Goal: Task Accomplishment & Management: Complete application form

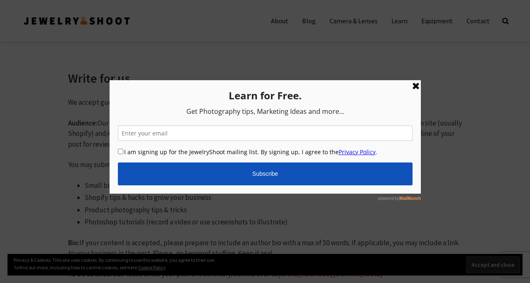
click at [419, 89] on link at bounding box center [416, 86] width 10 height 10
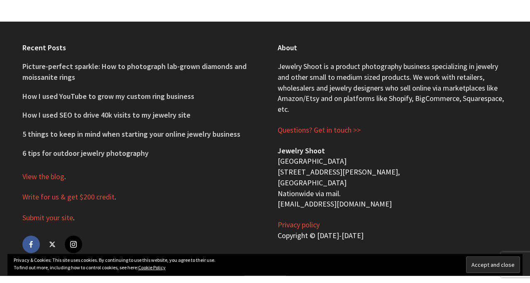
scroll to position [357, 0]
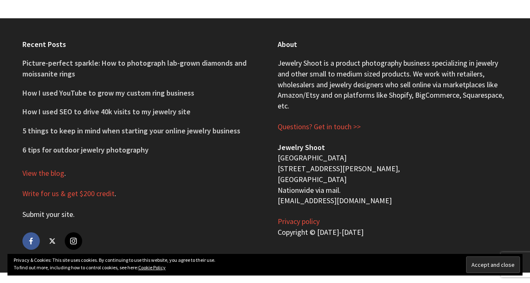
click at [64, 215] on link "Submit your site" at bounding box center [47, 214] width 51 height 10
click at [61, 196] on link "Write for us & get $200 credit" at bounding box center [68, 193] width 92 height 10
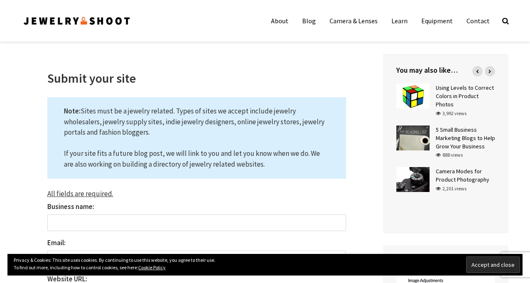
scroll to position [111, 0]
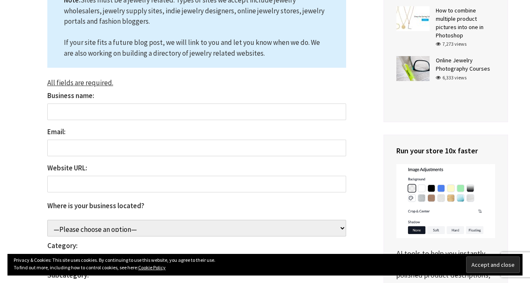
click at [132, 103] on input "Business name:" at bounding box center [196, 111] width 299 height 17
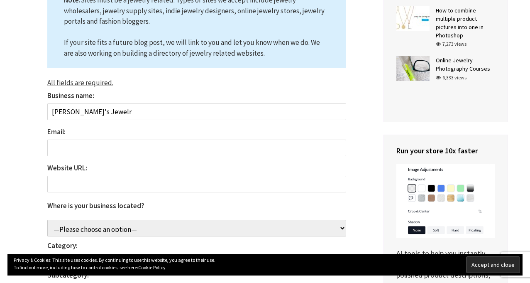
type input "[PERSON_NAME]'s Jewelry"
click at [184, 148] on input "Email:" at bounding box center [196, 147] width 299 height 17
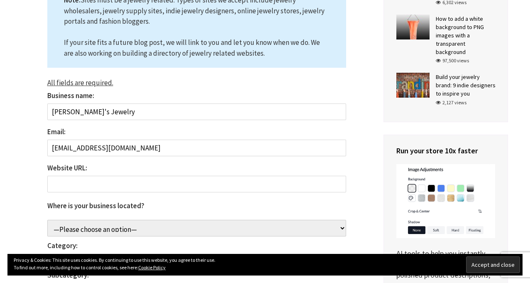
type input "[EMAIL_ADDRESS][DOMAIN_NAME]"
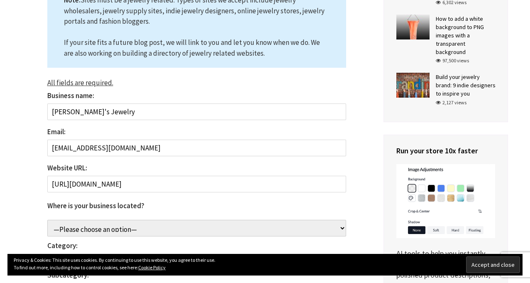
type input "https://www.beverlys-jewelry.com/"
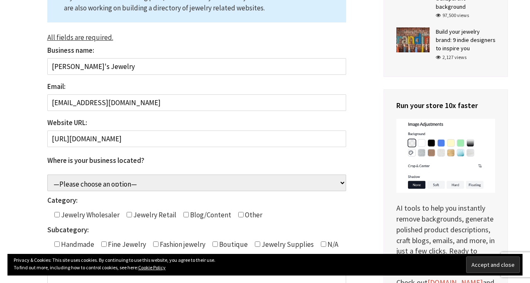
scroll to position [221, 0]
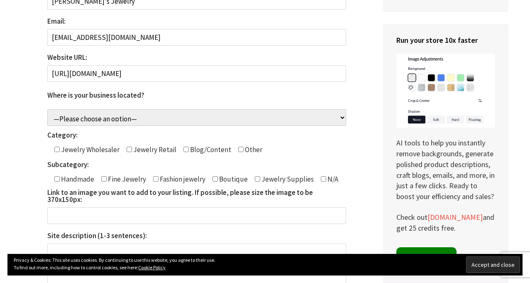
click at [90, 116] on select "—Please choose an option— Aruba Afghanistan Angola Anguilla Åland Islands Alban…" at bounding box center [196, 117] width 299 height 17
select select "Virgin Islands, U.S."
click at [47, 109] on select "—Please choose an option— Aruba Afghanistan Angola Anguilla Åland Islands Alban…" at bounding box center [196, 117] width 299 height 17
click at [128, 148] on input"] "Contact form" at bounding box center [129, 149] width 5 height 5
checkbox input"] "true"
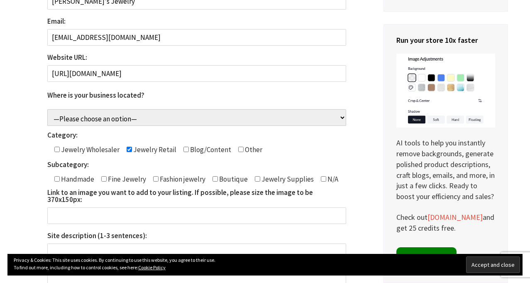
click at [55, 148] on input"] "Contact form" at bounding box center [56, 149] width 5 height 5
checkbox input"] "true"
click at [104, 181] on input"] "Contact form" at bounding box center [103, 178] width 5 height 5
checkbox input"] "true"
click at [154, 179] on input"] "Contact form" at bounding box center [155, 178] width 5 height 5
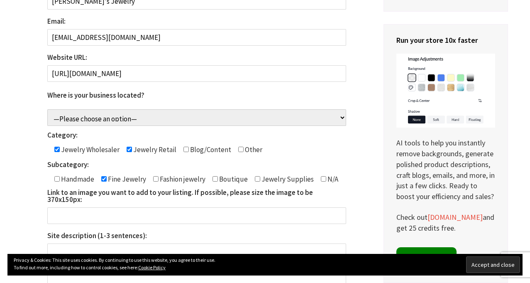
checkbox input"] "true"
click at [87, 207] on input "Link to an image you want to add to your listing. If possible, please size the …" at bounding box center [196, 215] width 299 height 17
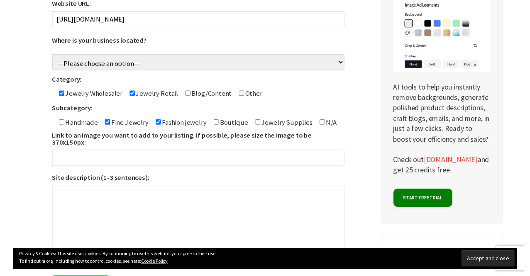
scroll to position [277, 0]
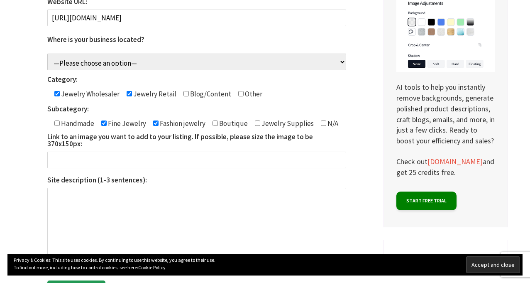
click at [311, 196] on textarea "Site description (1-3 sentences):" at bounding box center [196, 229] width 299 height 83
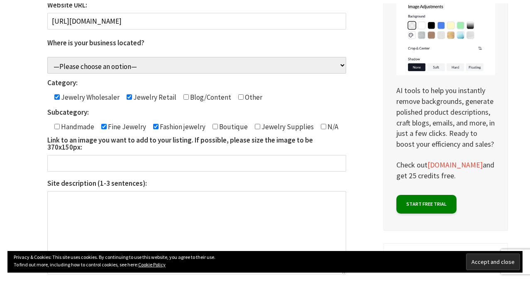
scroll to position [64, 0]
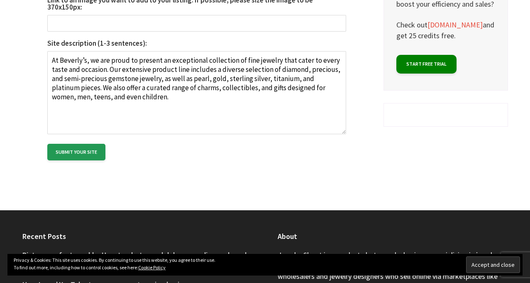
scroll to position [387, 0]
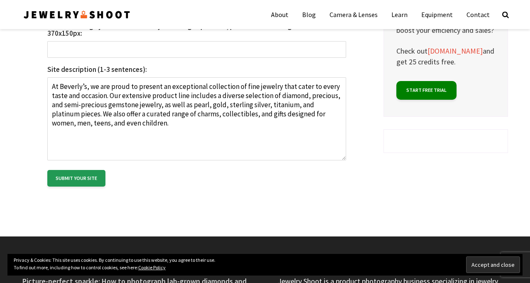
click at [56, 90] on textarea "At Beverly’s, we are proud to present an exceptional collection of fine jewelry…" at bounding box center [196, 118] width 299 height 83
click at [316, 89] on textarea "At Beverly’s, we are proud to present an exceptional collection of fine jewelry…" at bounding box center [196, 118] width 299 height 83
click at [307, 89] on textarea "At Beverly’s, we are proud to present an exceptional collection of fine jewelry…" at bounding box center [196, 118] width 299 height 83
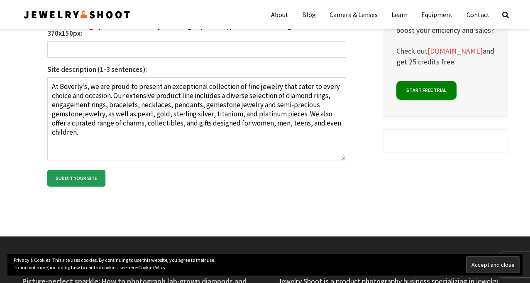
click at [214, 97] on textarea "At Beverly’s, we are proud to present an exceptional collection of fine jewelry…" at bounding box center [196, 118] width 299 height 83
click at [226, 100] on textarea "At Beverly’s, we are proud to present an exceptional collection of fine jewelry…" at bounding box center [196, 118] width 299 height 83
click at [253, 98] on textarea "At Beverly’s, we are proud to present an exceptional collection of fine jewelry…" at bounding box center [196, 118] width 299 height 83
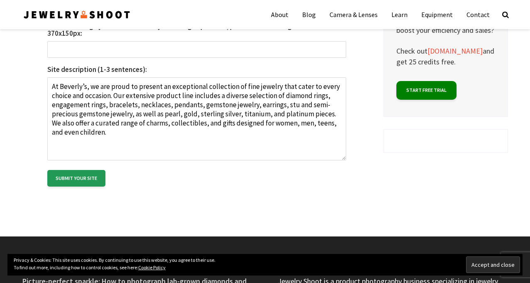
click at [130, 108] on textarea "At Beverly’s, we are proud to present an exceptional collection of fine jewelry…" at bounding box center [196, 118] width 299 height 83
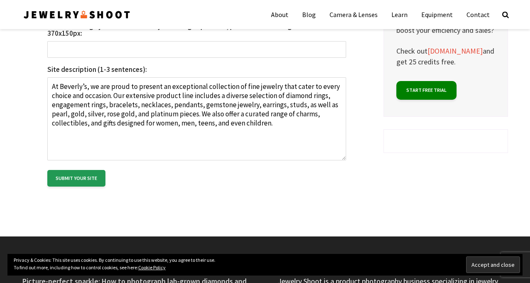
type textarea "At Beverly’s, we are proud to present an exceptional collection of fine jewelry…"
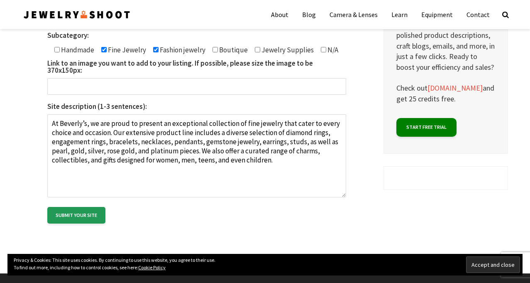
scroll to position [332, 0]
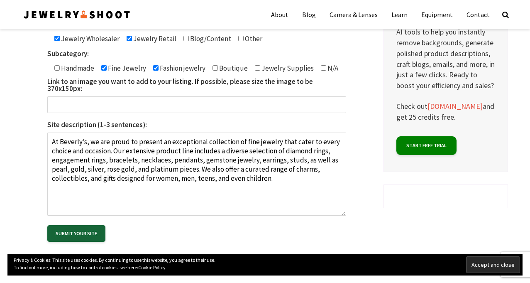
click at [88, 225] on input "Submit your site" at bounding box center [76, 233] width 58 height 17
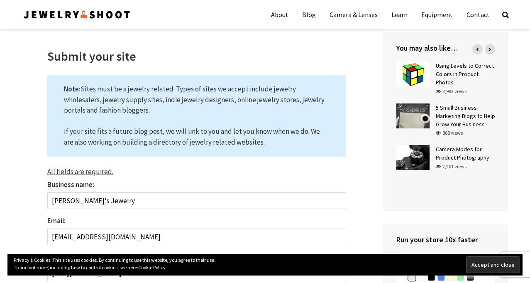
scroll to position [0, 0]
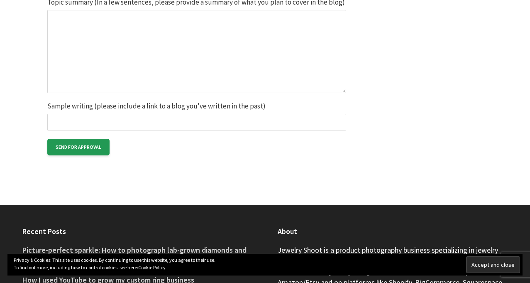
scroll to position [885, 0]
